Goal: Entertainment & Leisure: Browse casually

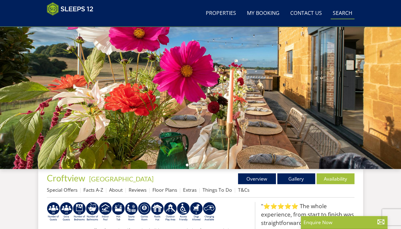
scroll to position [86, 0]
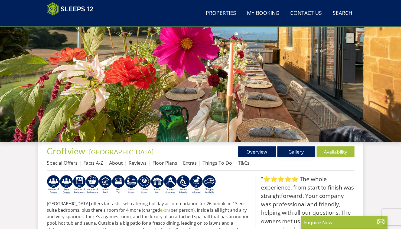
click at [299, 150] on link "Gallery" at bounding box center [296, 151] width 38 height 11
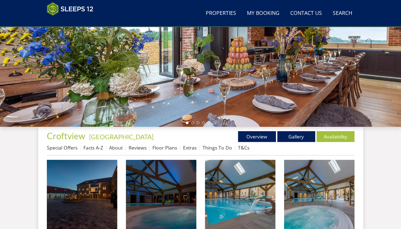
scroll to position [127, 0]
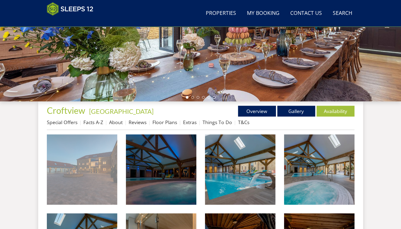
click at [99, 182] on img at bounding box center [82, 169] width 70 height 70
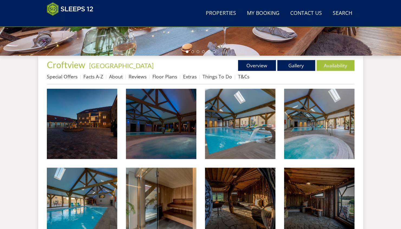
scroll to position [181, 0]
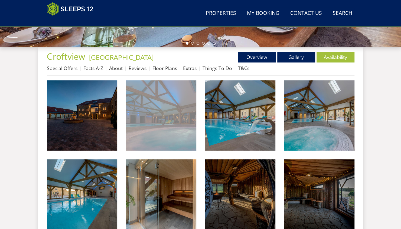
click at [176, 136] on img at bounding box center [161, 115] width 70 height 70
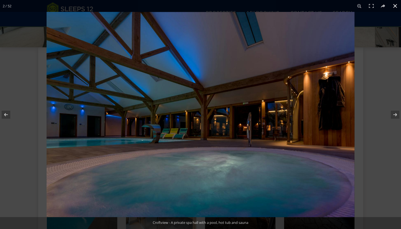
click at [394, 6] on button at bounding box center [395, 6] width 12 height 12
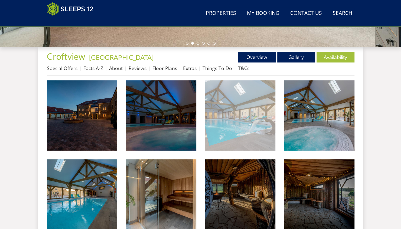
click at [239, 125] on img at bounding box center [240, 115] width 70 height 70
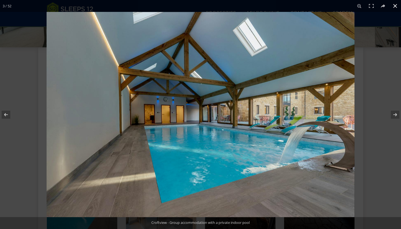
click at [396, 8] on button at bounding box center [395, 6] width 12 height 12
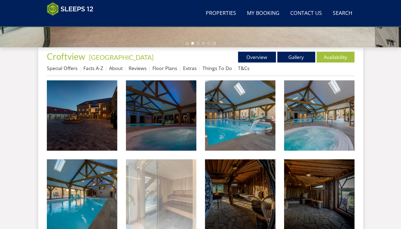
click at [168, 193] on img at bounding box center [161, 194] width 70 height 70
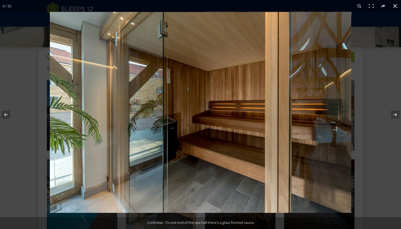
click at [393, 6] on button at bounding box center [395, 6] width 12 height 12
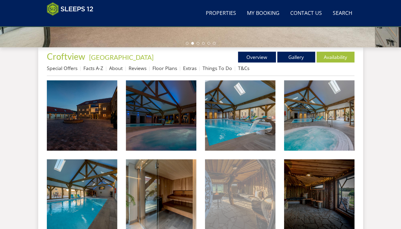
click at [242, 198] on img at bounding box center [240, 194] width 70 height 70
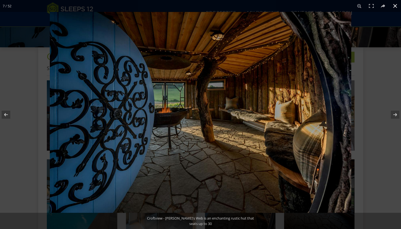
click at [392, 6] on button at bounding box center [395, 6] width 12 height 12
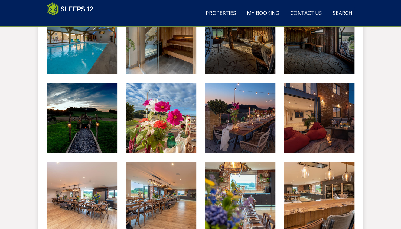
scroll to position [343, 0]
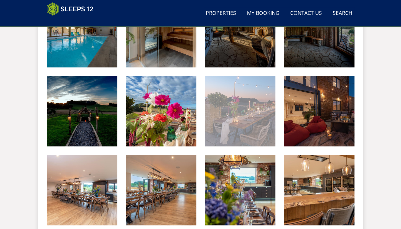
click at [260, 127] on img at bounding box center [240, 111] width 70 height 70
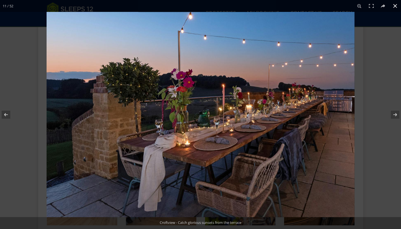
click at [394, 5] on button at bounding box center [395, 6] width 12 height 12
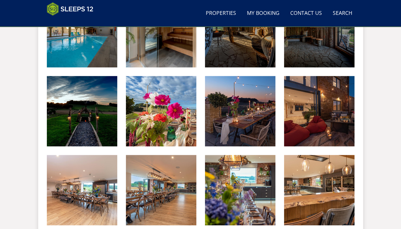
scroll to position [370, 0]
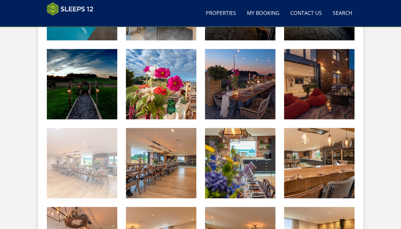
click at [93, 172] on img at bounding box center [82, 163] width 70 height 70
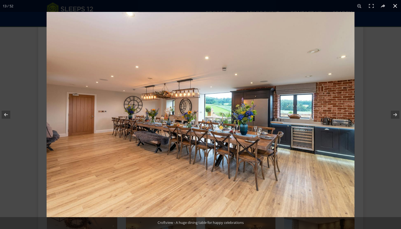
click at [395, 7] on button at bounding box center [395, 6] width 12 height 12
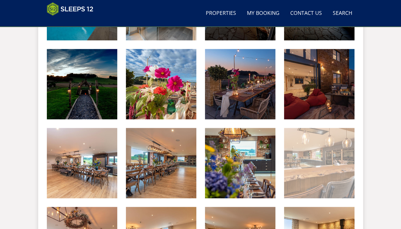
click at [301, 164] on img at bounding box center [319, 163] width 70 height 70
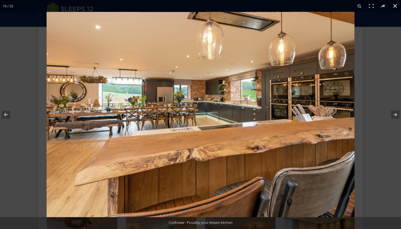
click at [396, 8] on button at bounding box center [395, 6] width 12 height 12
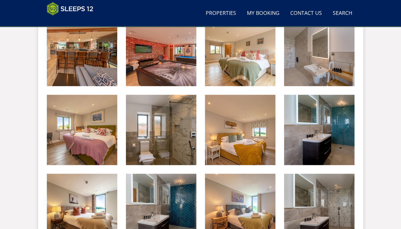
scroll to position [614, 0]
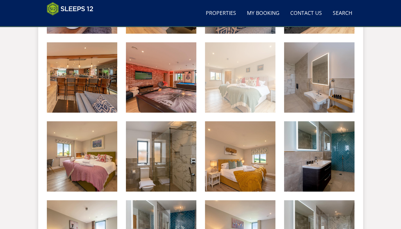
click at [237, 96] on img at bounding box center [240, 77] width 70 height 70
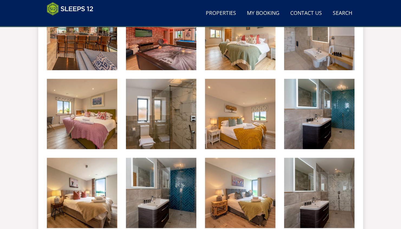
scroll to position [668, 0]
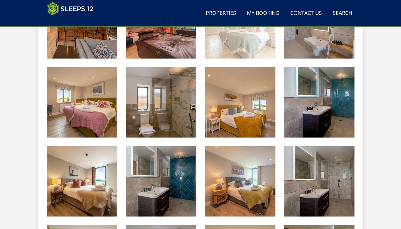
click at [257, 50] on img at bounding box center [240, 23] width 70 height 70
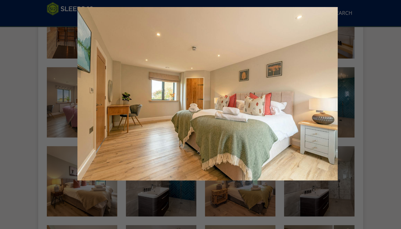
scroll to position [695, 0]
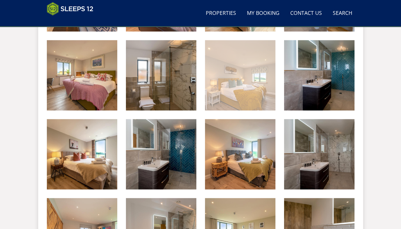
click at [239, 87] on img at bounding box center [240, 75] width 70 height 70
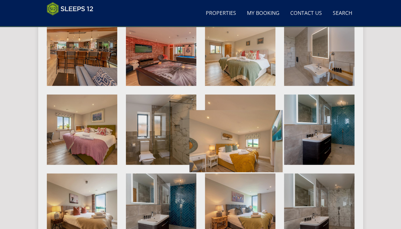
scroll to position [614, 0]
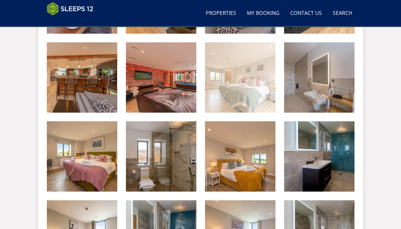
click at [256, 96] on img at bounding box center [240, 77] width 70 height 70
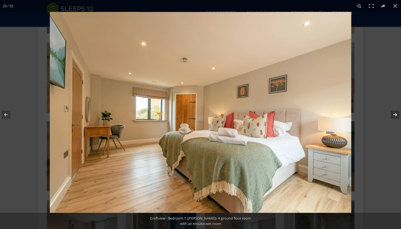
click at [393, 113] on button at bounding box center [391, 114] width 19 height 27
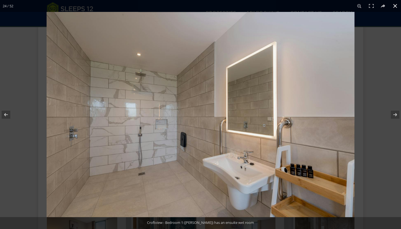
click at [395, 5] on button at bounding box center [395, 6] width 12 height 12
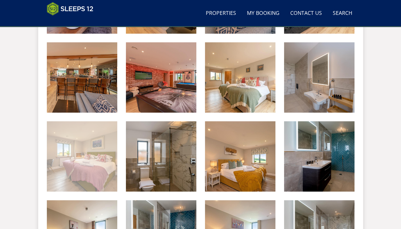
click at [96, 161] on img at bounding box center [82, 157] width 70 height 70
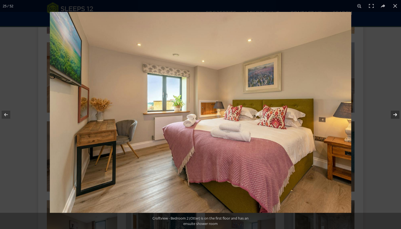
click at [395, 114] on button at bounding box center [391, 114] width 19 height 27
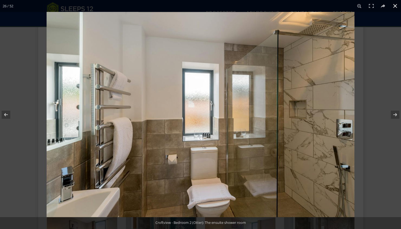
click at [394, 8] on button at bounding box center [395, 6] width 12 height 12
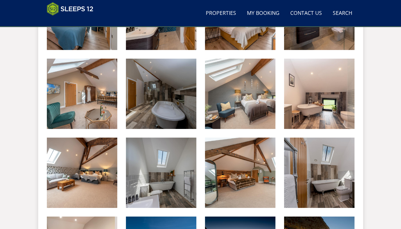
scroll to position [1020, 0]
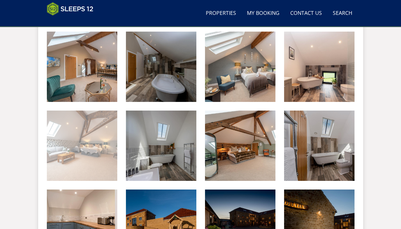
click at [105, 161] on img at bounding box center [82, 146] width 70 height 70
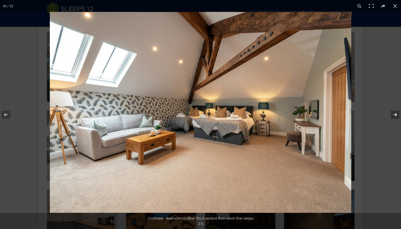
click at [394, 113] on button at bounding box center [391, 114] width 19 height 27
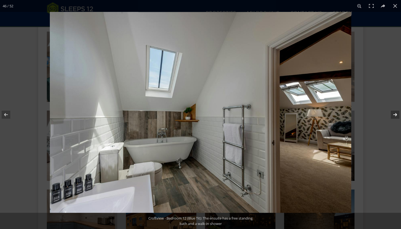
click at [395, 115] on button at bounding box center [391, 114] width 19 height 27
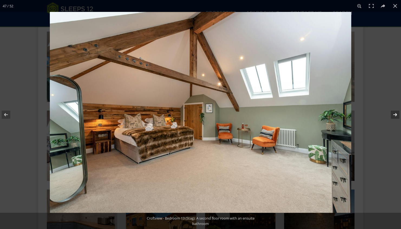
click at [395, 115] on button at bounding box center [391, 114] width 19 height 27
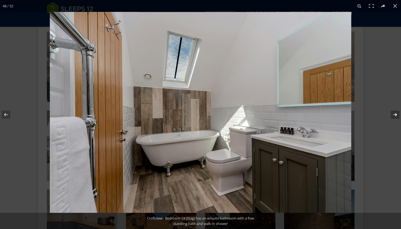
click at [395, 115] on button at bounding box center [391, 114] width 19 height 27
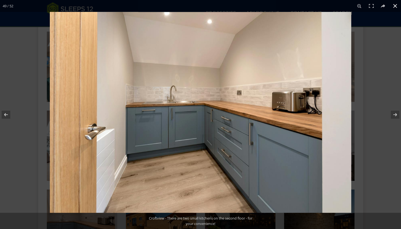
click at [394, 6] on button at bounding box center [395, 6] width 12 height 12
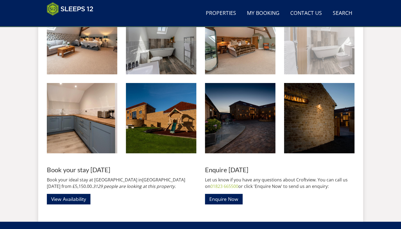
scroll to position [1128, 0]
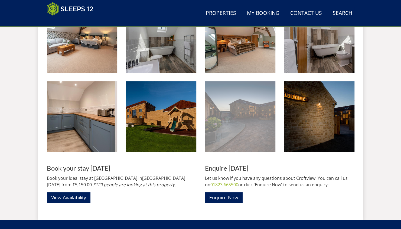
click at [268, 125] on img at bounding box center [240, 116] width 70 height 70
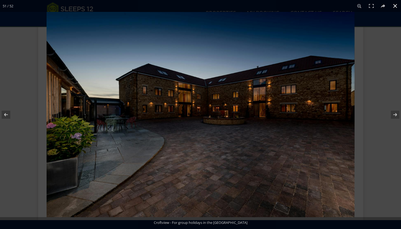
click at [397, 7] on button at bounding box center [395, 6] width 12 height 12
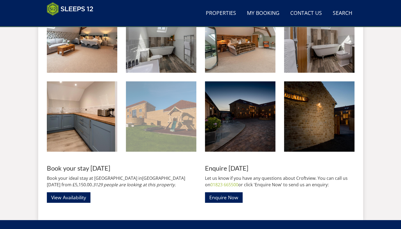
click at [183, 117] on img at bounding box center [161, 116] width 70 height 70
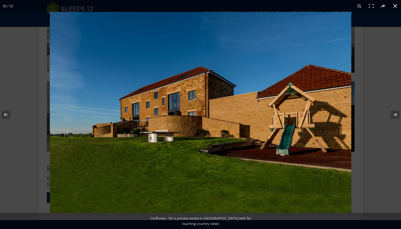
click at [392, 5] on button at bounding box center [395, 6] width 12 height 12
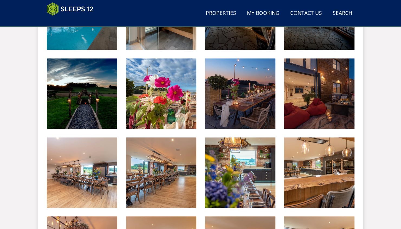
scroll to position [362, 0]
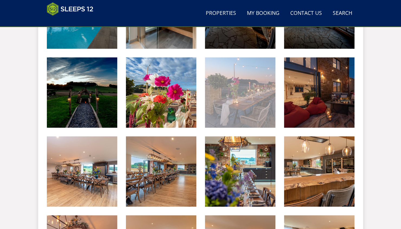
click at [237, 109] on img at bounding box center [240, 92] width 70 height 70
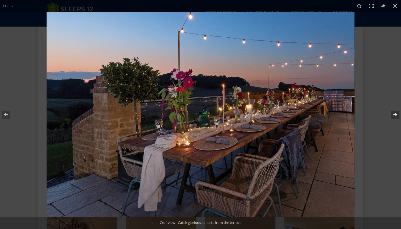
click at [396, 114] on button at bounding box center [391, 114] width 19 height 27
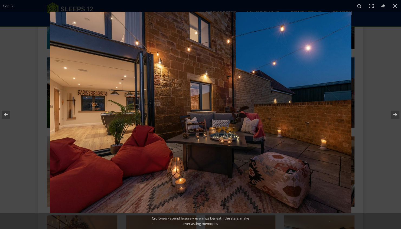
click at [105, 117] on img at bounding box center [200, 112] width 301 height 201
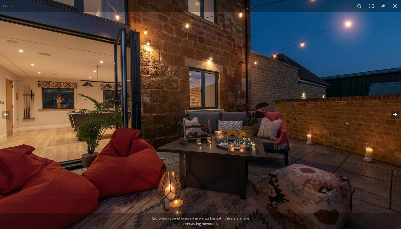
click at [393, 113] on button at bounding box center [391, 114] width 19 height 27
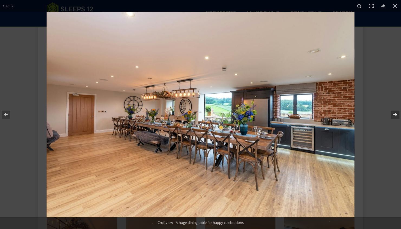
click at [393, 113] on button at bounding box center [391, 114] width 19 height 27
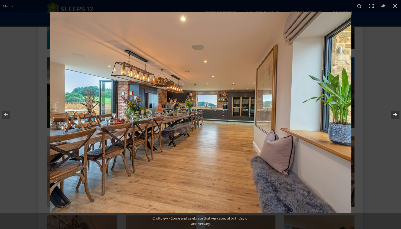
click at [393, 113] on button at bounding box center [391, 114] width 19 height 27
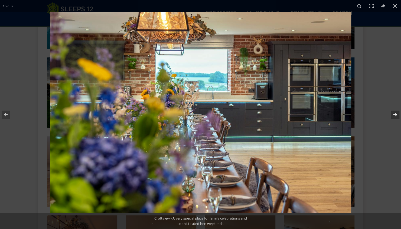
click at [393, 113] on button at bounding box center [391, 114] width 19 height 27
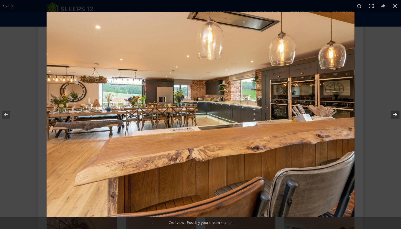
click at [393, 113] on button at bounding box center [391, 114] width 19 height 27
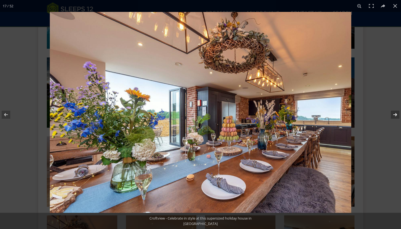
click at [393, 113] on button at bounding box center [391, 114] width 19 height 27
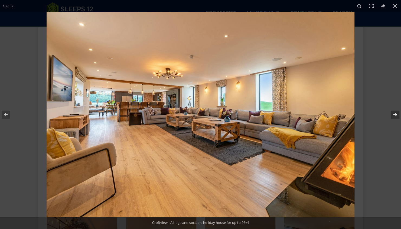
click at [393, 113] on button at bounding box center [391, 114] width 19 height 27
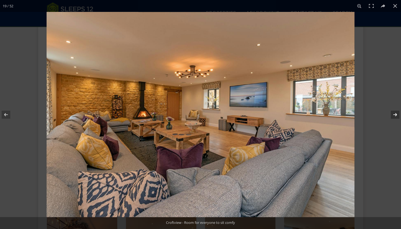
click at [393, 113] on button at bounding box center [391, 114] width 19 height 27
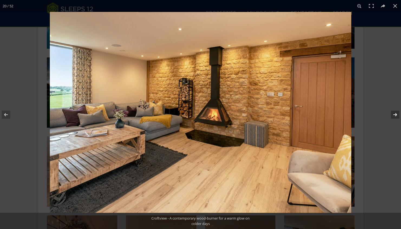
click at [393, 113] on button at bounding box center [391, 114] width 19 height 27
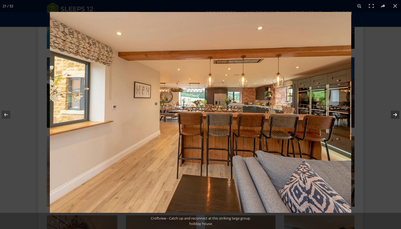
click at [393, 113] on button at bounding box center [391, 114] width 19 height 27
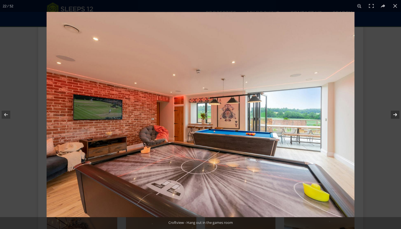
click at [393, 113] on button at bounding box center [391, 114] width 19 height 27
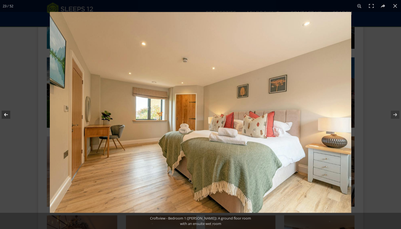
click at [4, 113] on button at bounding box center [9, 114] width 19 height 27
